Goal: Information Seeking & Learning: Find specific fact

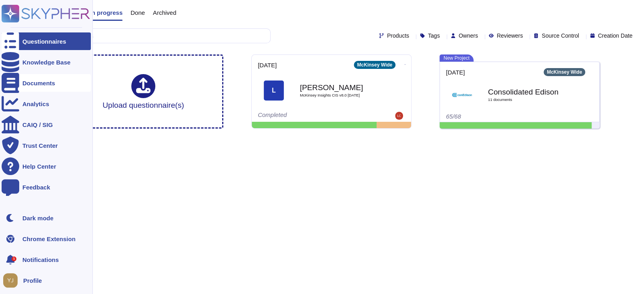
click at [48, 83] on div "Documents" at bounding box center [38, 83] width 33 height 6
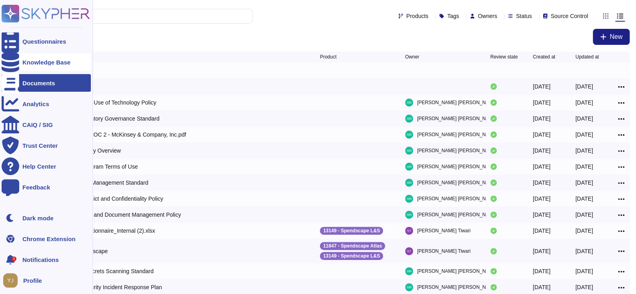
click at [48, 62] on div "Knowledge Base" at bounding box center [46, 62] width 48 height 6
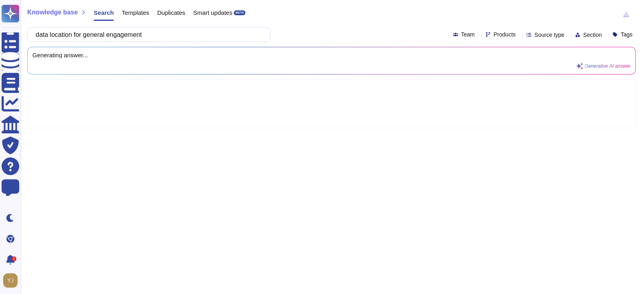
type input "data location for general engagement"
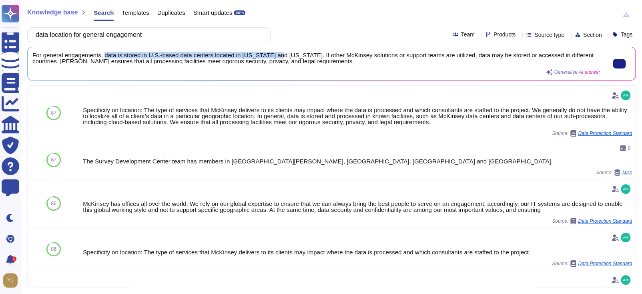
drag, startPoint x: 103, startPoint y: 54, endPoint x: 270, endPoint y: 54, distance: 166.6
click at [270, 54] on span "For general engagements, data is stored in U.S.-based data centers located in […" at bounding box center [316, 58] width 568 height 12
click at [304, 58] on span "For general engagements, data is stored in U.S.-based data centers located in […" at bounding box center [316, 58] width 568 height 12
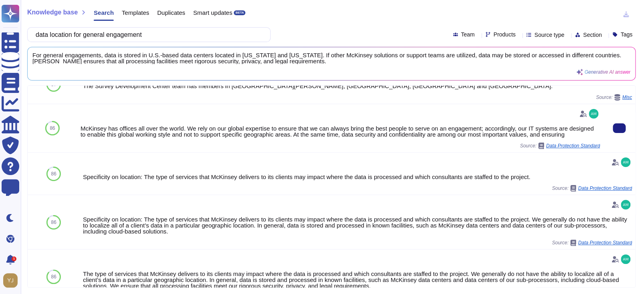
scroll to position [80, 0]
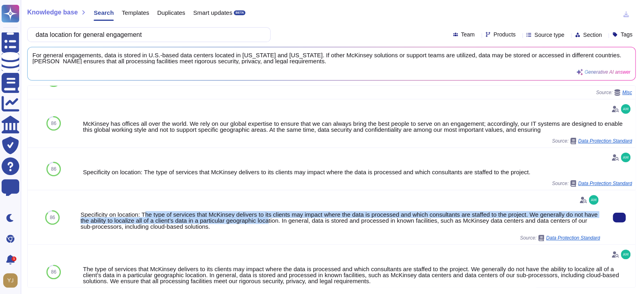
drag, startPoint x: 143, startPoint y: 210, endPoint x: 268, endPoint y: 217, distance: 124.8
click at [268, 217] on div "Specificity on location: The type of services that McKinsey delivers to its cli…" at bounding box center [340, 220] width 520 height 18
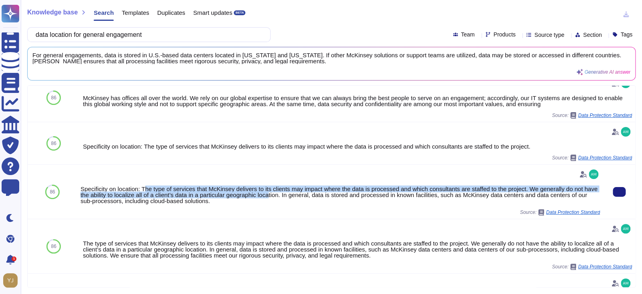
scroll to position [120, 0]
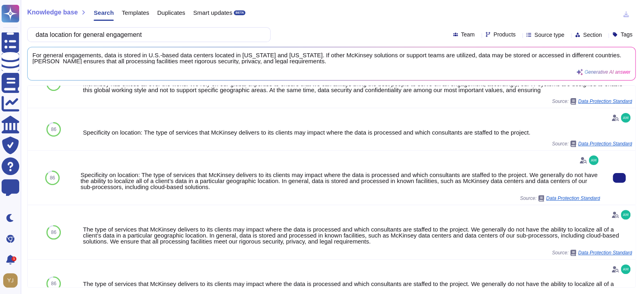
click at [195, 202] on div "Specificity on location: The type of services that McKinsey delivers to its cli…" at bounding box center [340, 178] width 526 height 54
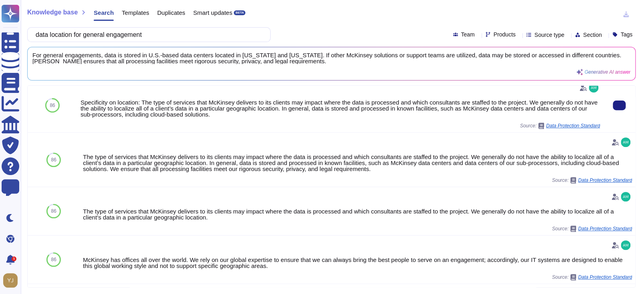
scroll to position [200, 0]
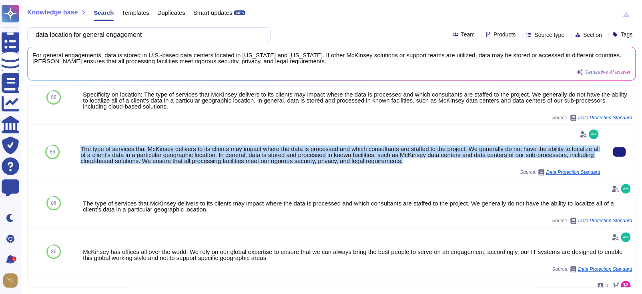
drag, startPoint x: 437, startPoint y: 159, endPoint x: 78, endPoint y: 144, distance: 359.1
click at [78, 144] on div "The type of services that McKinsey delivers to its clients may impact where the…" at bounding box center [340, 152] width 526 height 54
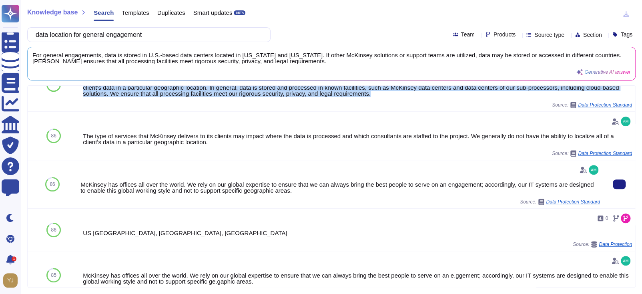
scroll to position [280, 0]
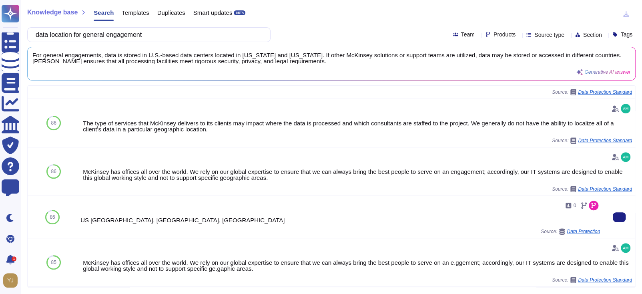
copy div "The type of services that McKinsey delivers to its clients may impact where the…"
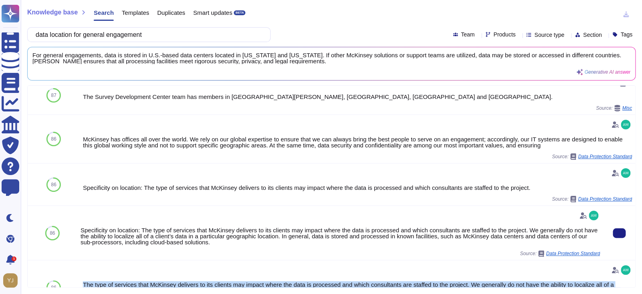
scroll to position [0, 0]
